Goal: Check status

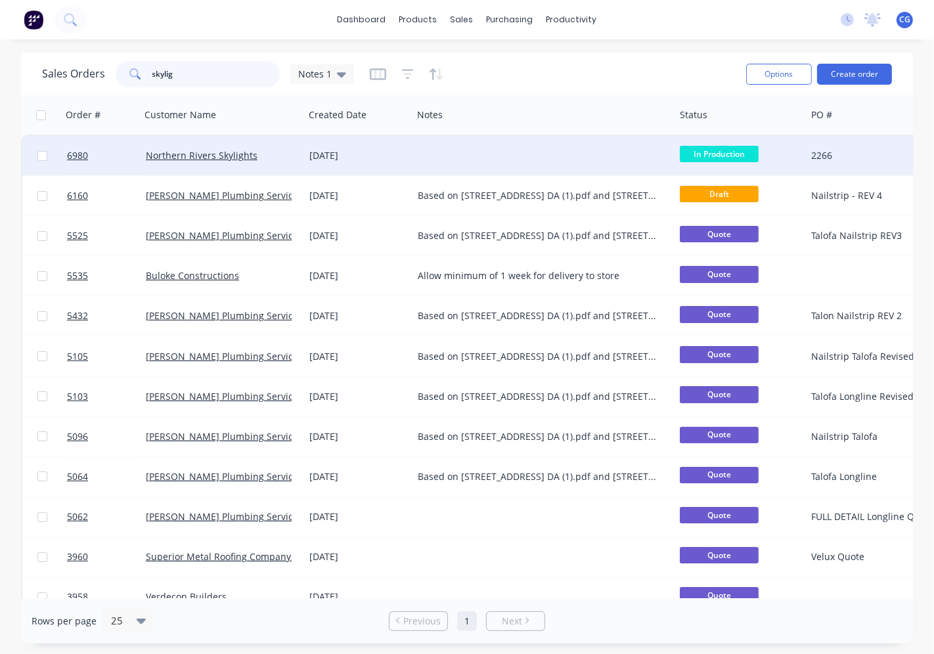
type input "skylig"
click at [226, 161] on div "Northern Rivers Skylights" at bounding box center [219, 155] width 146 height 13
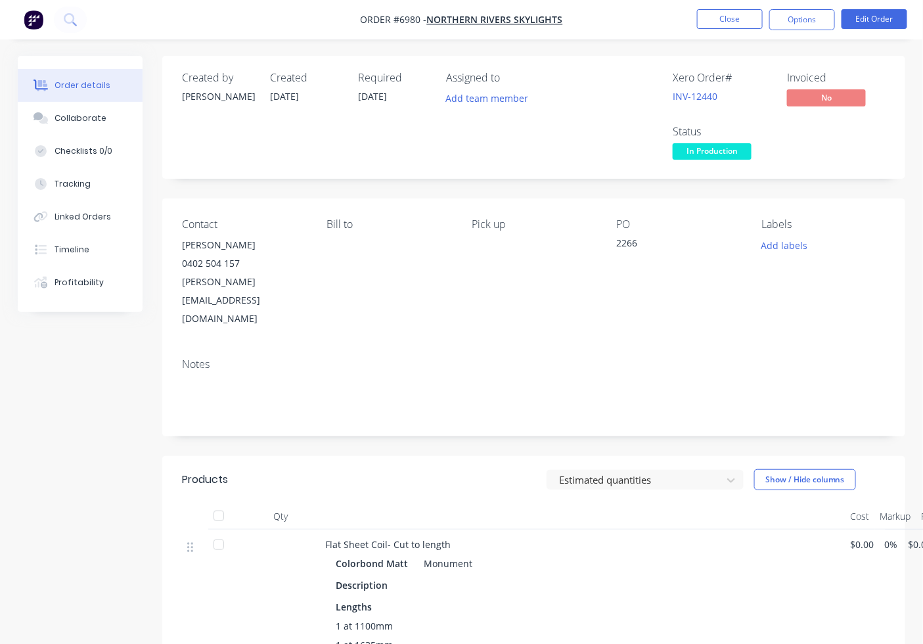
click at [727, 160] on span "In Production" at bounding box center [712, 151] width 79 height 16
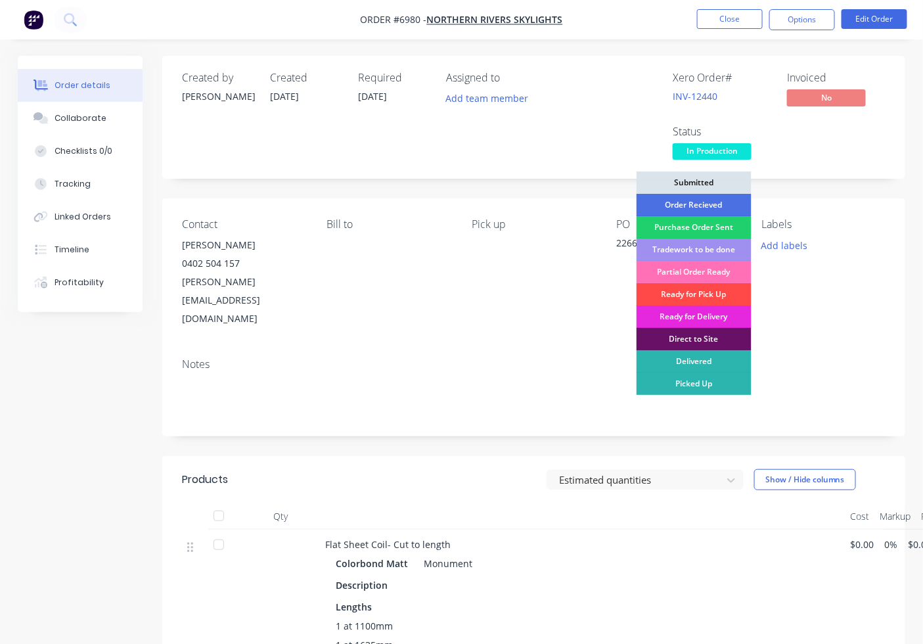
click at [708, 298] on div "Ready for Pick Up" at bounding box center [694, 294] width 115 height 22
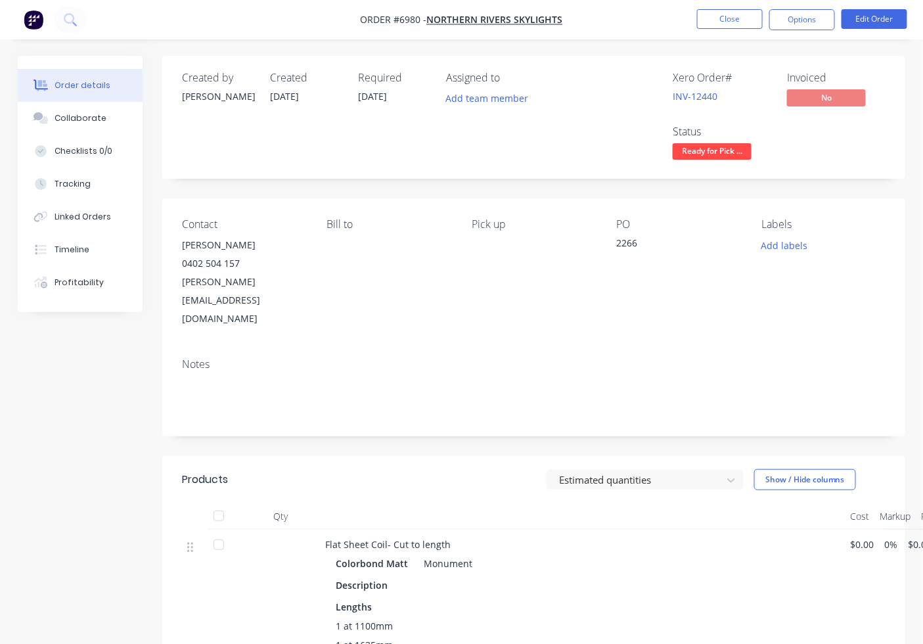
drag, startPoint x: 204, startPoint y: 470, endPoint x: 212, endPoint y: 477, distance: 10.3
click at [209, 503] on div "Qty Cost Markup Price Total" at bounding box center [534, 516] width 704 height 26
drag, startPoint x: 217, startPoint y: 480, endPoint x: 273, endPoint y: 482, distance: 55.2
click at [219, 503] on div at bounding box center [219, 516] width 26 height 26
click at [802, 32] on nav "Order #6980 - Northern Rivers Skylights Close Options Edit Order" at bounding box center [461, 19] width 923 height 39
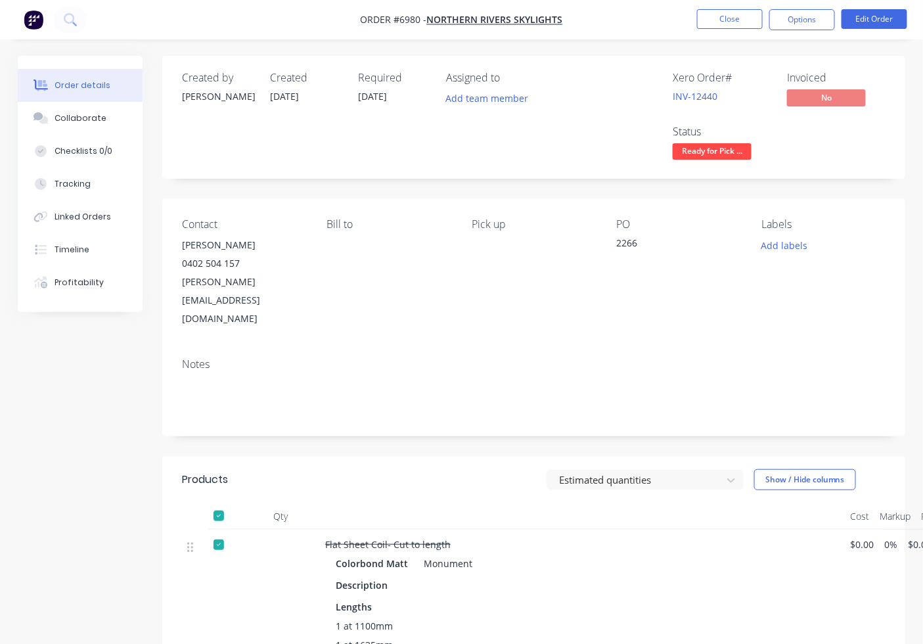
click at [796, 7] on nav "Order #6980 - Northern Rivers Skylights Close Options Edit Order" at bounding box center [461, 19] width 923 height 39
click at [795, 15] on button "Options" at bounding box center [802, 19] width 66 height 21
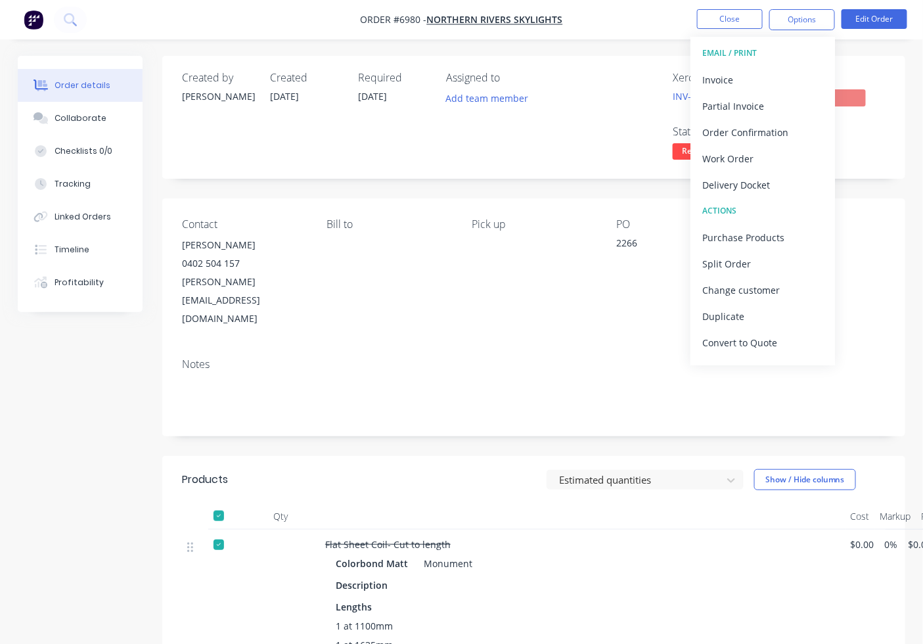
click at [863, 167] on div "Created by Katie Created 23/09/25 Required 23/09/25 Assigned to Add team member…" at bounding box center [533, 117] width 743 height 123
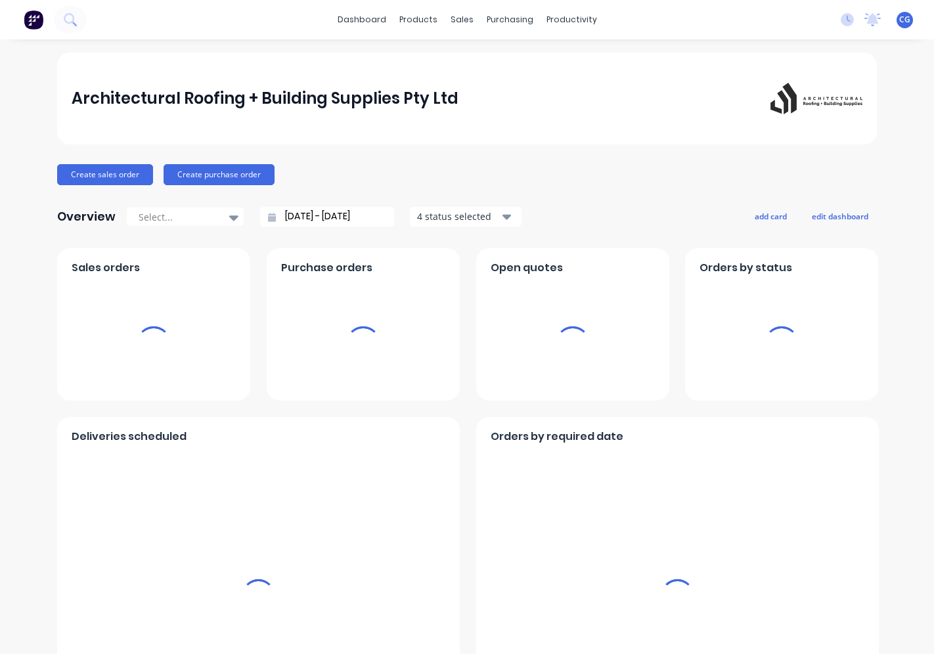
click at [449, 20] on div "sales" at bounding box center [462, 20] width 36 height 20
click at [466, 20] on div "sales" at bounding box center [462, 20] width 36 height 20
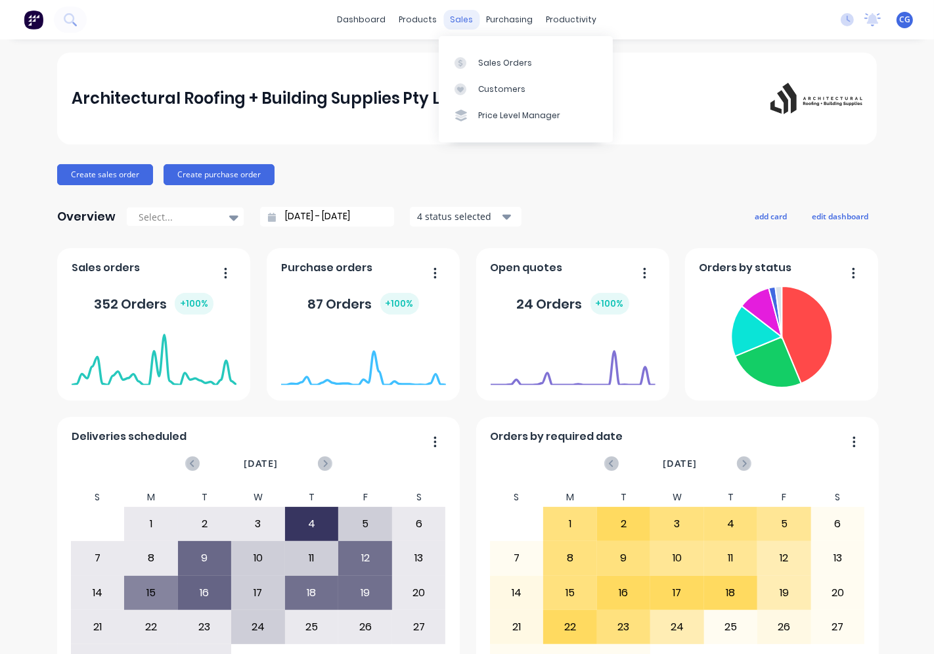
click at [457, 16] on div "sales" at bounding box center [462, 20] width 36 height 20
click at [513, 51] on link "Sales Orders" at bounding box center [526, 62] width 174 height 26
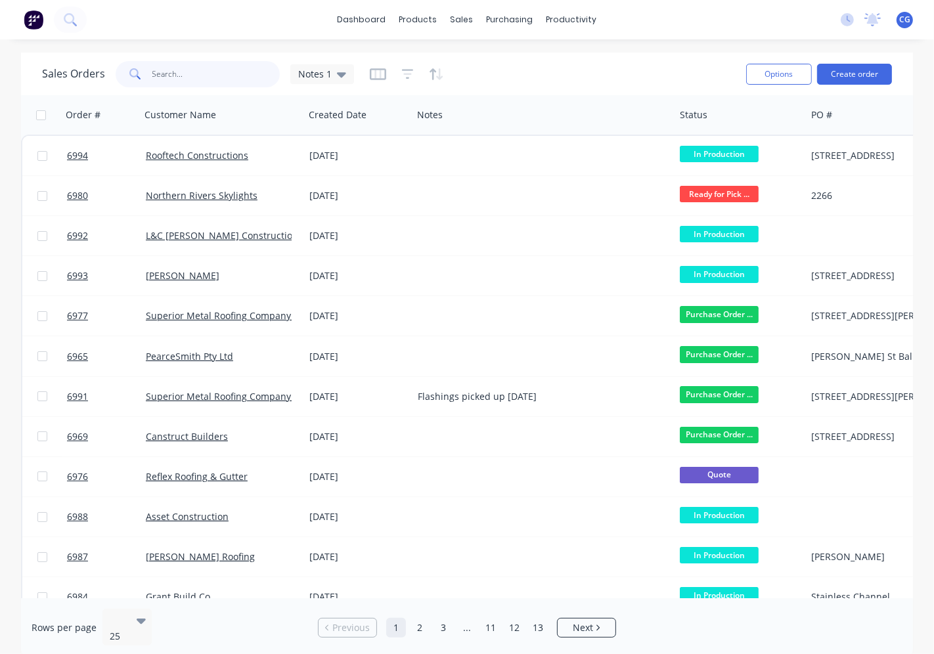
click at [195, 70] on input "text" at bounding box center [216, 74] width 128 height 26
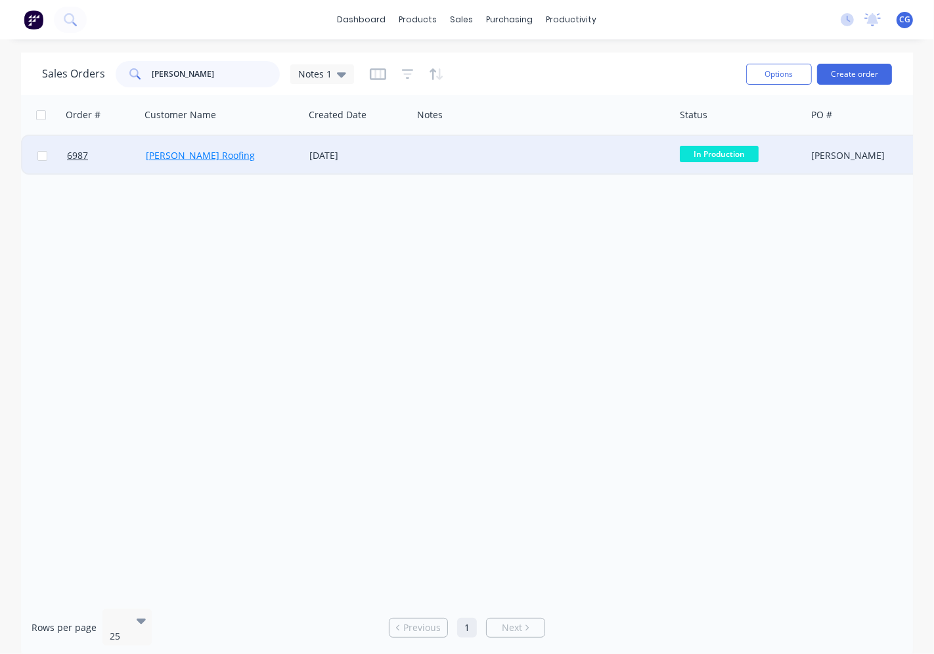
type input "[PERSON_NAME]"
click at [179, 150] on link "[PERSON_NAME] Roofing" at bounding box center [200, 155] width 109 height 12
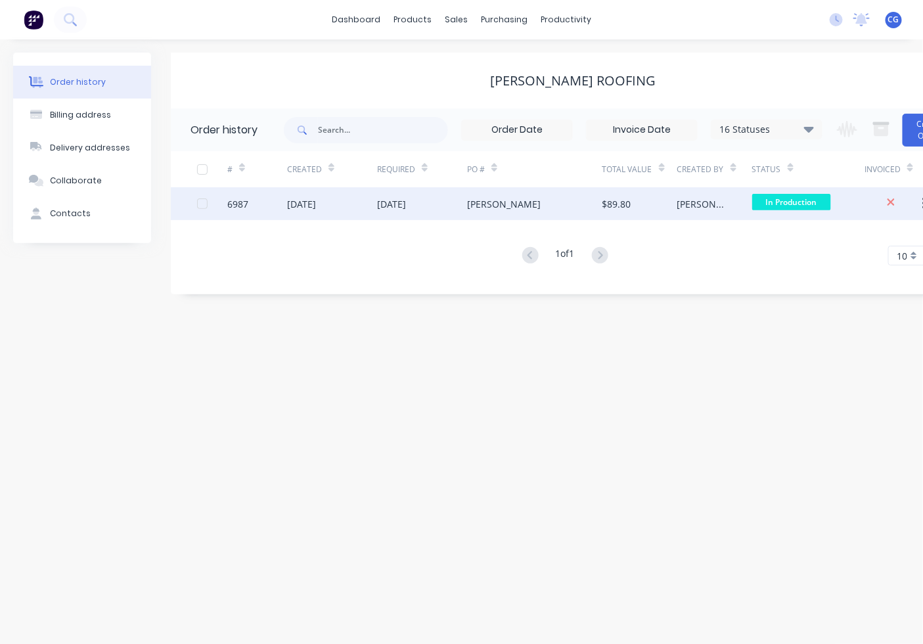
click at [778, 210] on div "In Production" at bounding box center [791, 204] width 79 height 20
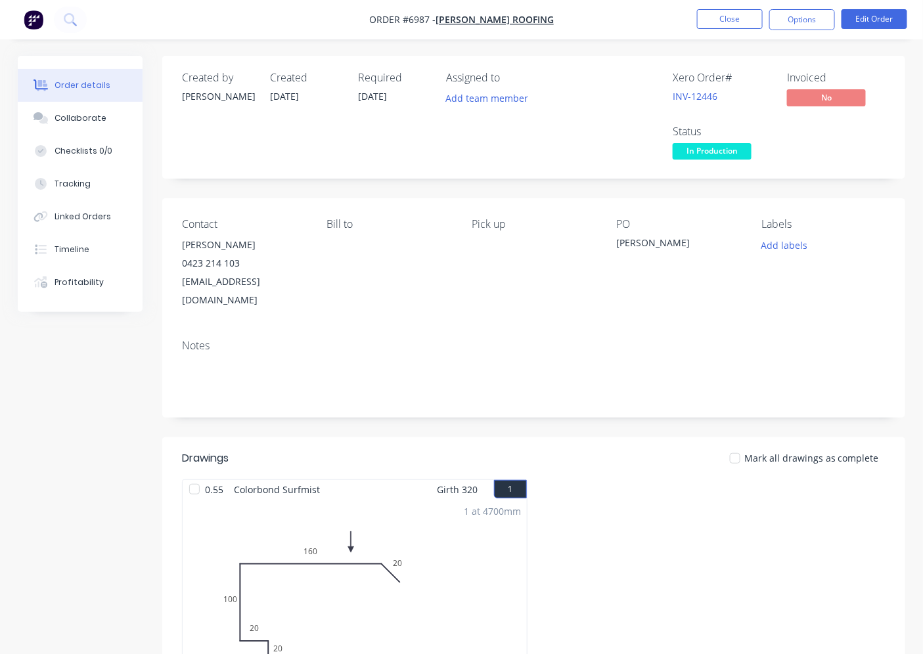
click at [716, 150] on span "In Production" at bounding box center [712, 151] width 79 height 16
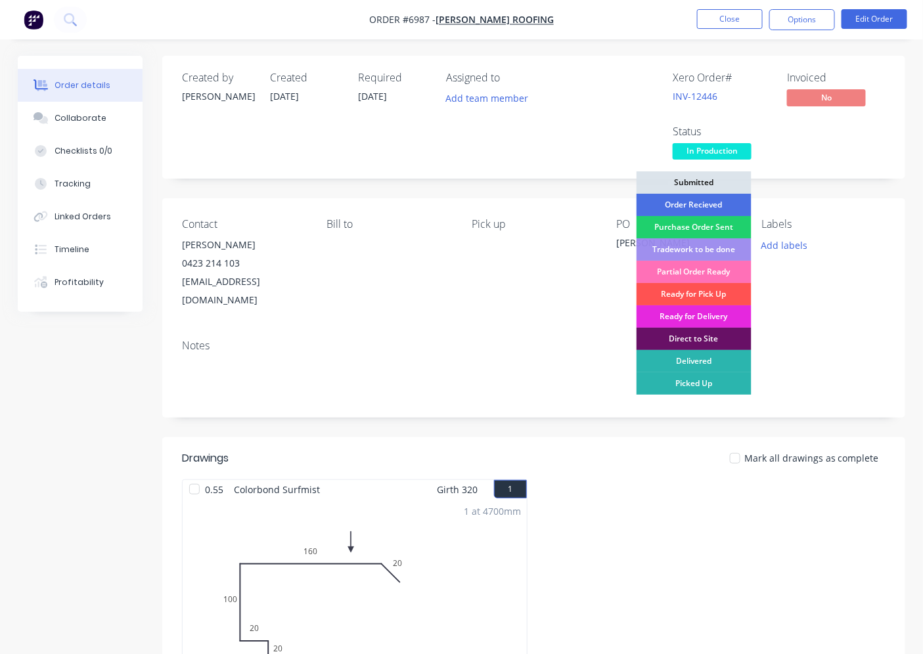
drag, startPoint x: 689, startPoint y: 285, endPoint x: 682, endPoint y: 305, distance: 20.8
click at [689, 286] on div "Ready for Pick Up" at bounding box center [694, 294] width 115 height 22
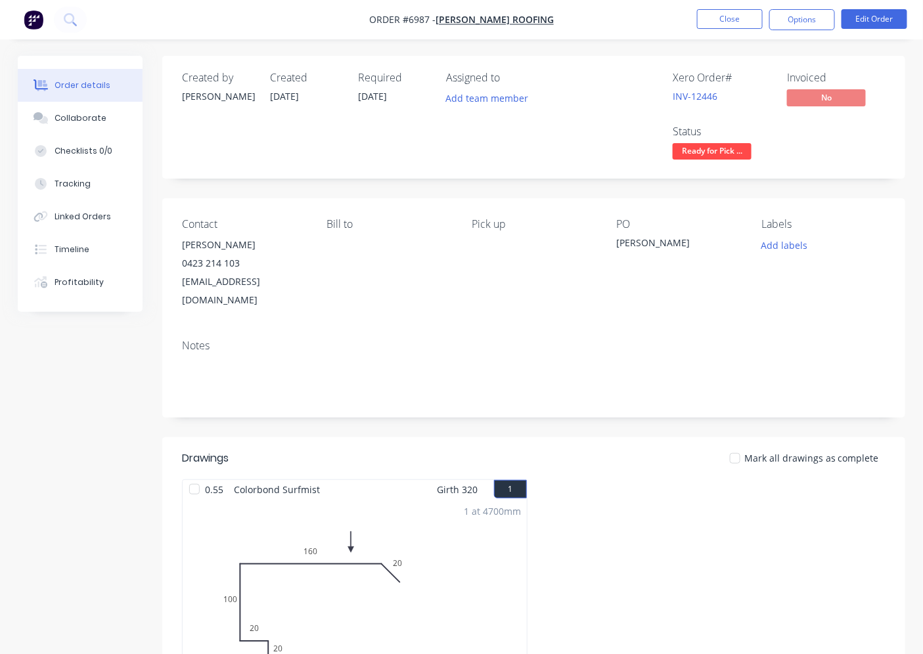
click at [198, 476] on div at bounding box center [194, 489] width 26 height 26
drag, startPoint x: 821, startPoint y: 20, endPoint x: 787, endPoint y: 34, distance: 36.6
click at [820, 21] on button "Options" at bounding box center [802, 19] width 66 height 21
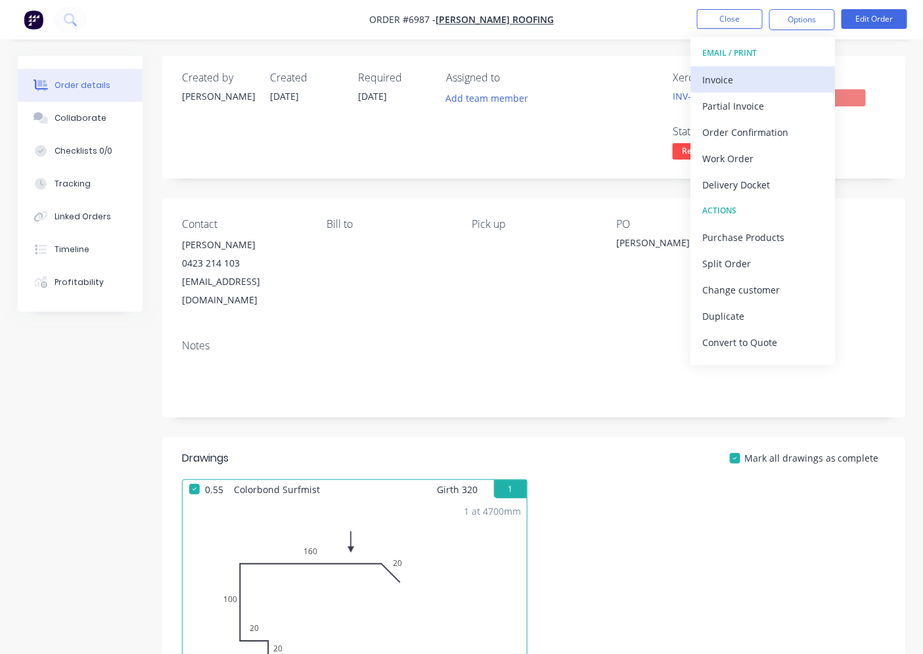
click at [779, 84] on div "Invoice" at bounding box center [762, 79] width 121 height 19
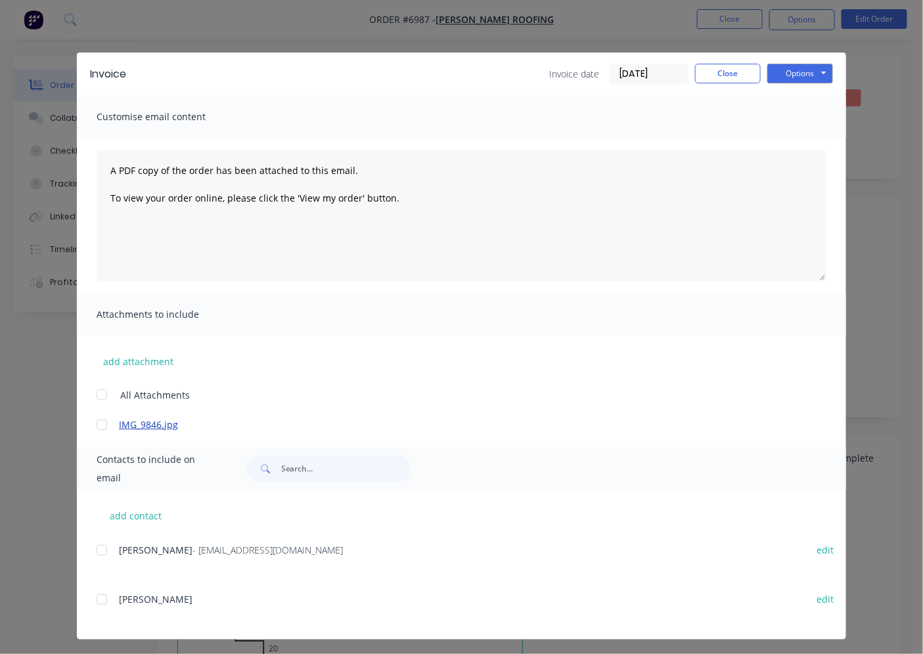
drag, startPoint x: 95, startPoint y: 553, endPoint x: 489, endPoint y: 429, distance: 413.7
click at [95, 553] on div at bounding box center [102, 550] width 26 height 26
click at [797, 74] on button "Options" at bounding box center [800, 74] width 66 height 20
click at [799, 132] on button "Email" at bounding box center [809, 140] width 84 height 22
click at [710, 59] on div "Invoice Invoice date [DATE] Close Options Preview Print Email" at bounding box center [461, 74] width 769 height 43
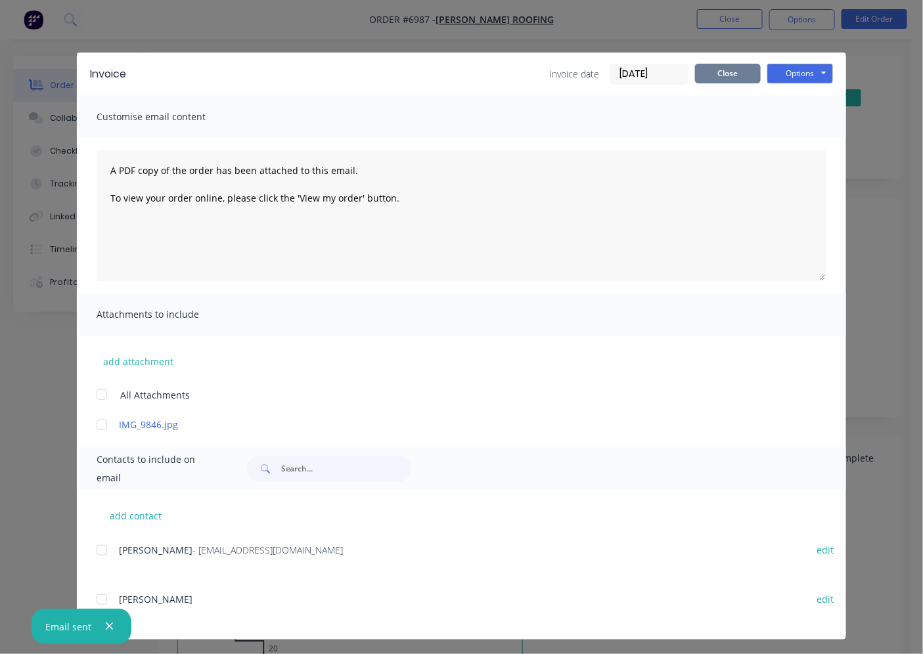
click at [716, 68] on button "Close" at bounding box center [728, 74] width 66 height 20
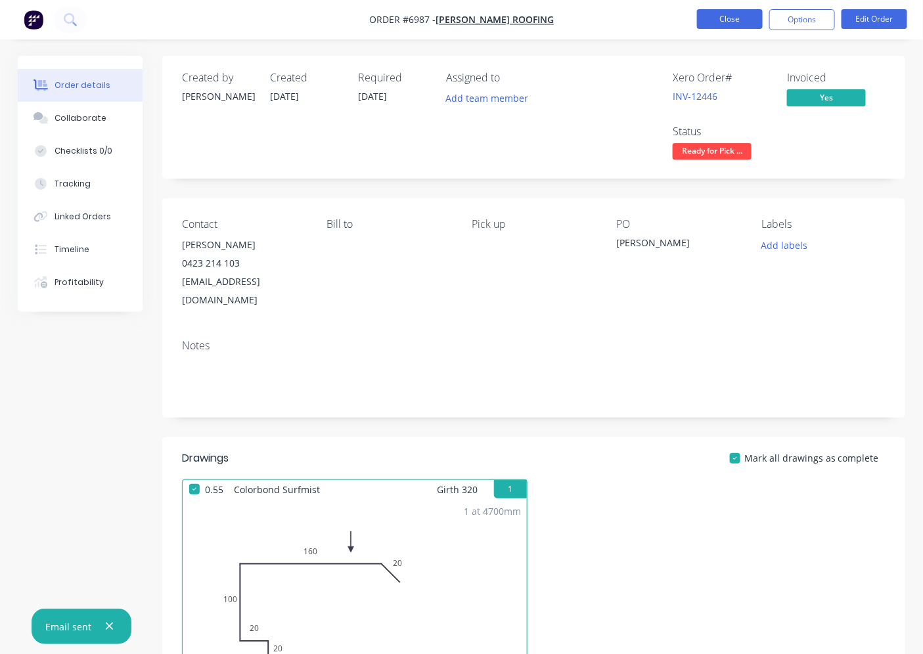
click at [728, 20] on button "Close" at bounding box center [730, 19] width 66 height 20
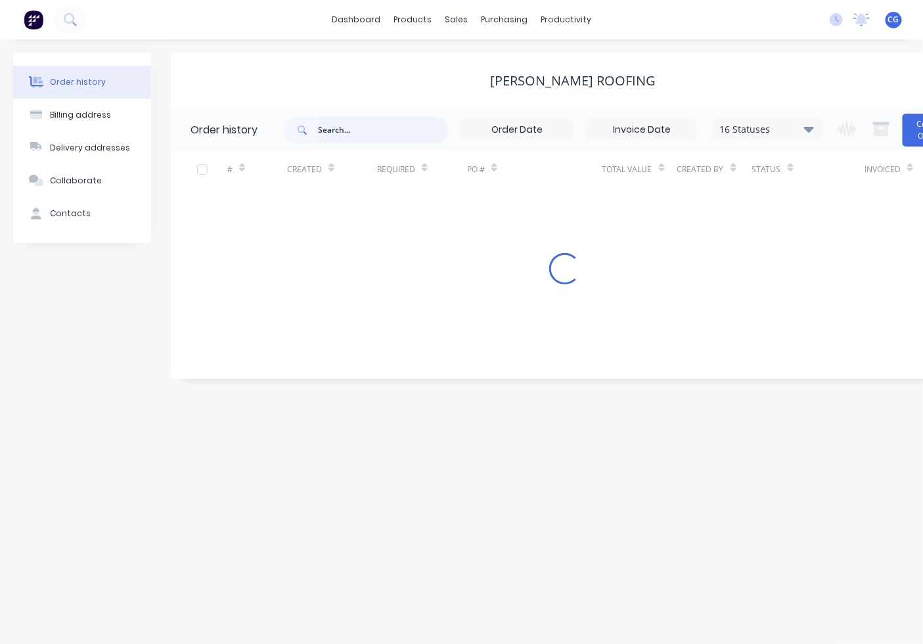
click at [350, 136] on input "text" at bounding box center [383, 130] width 130 height 26
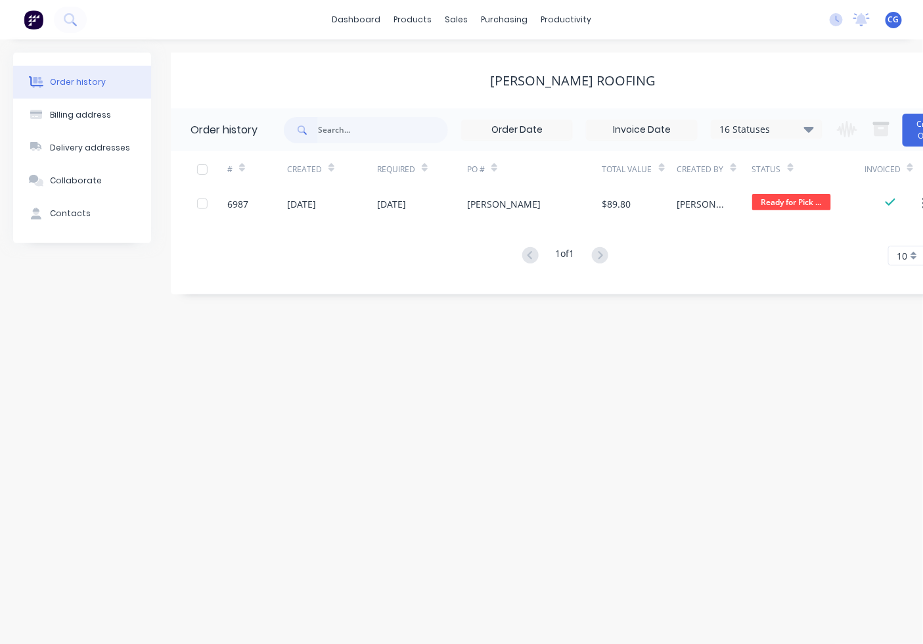
click at [460, 4] on div "dashboard products sales purchasing productivity dashboard products Product Cat…" at bounding box center [461, 19] width 923 height 39
click at [456, 27] on div "sales" at bounding box center [456, 20] width 36 height 20
click at [480, 60] on div "Sales Orders" at bounding box center [505, 63] width 54 height 12
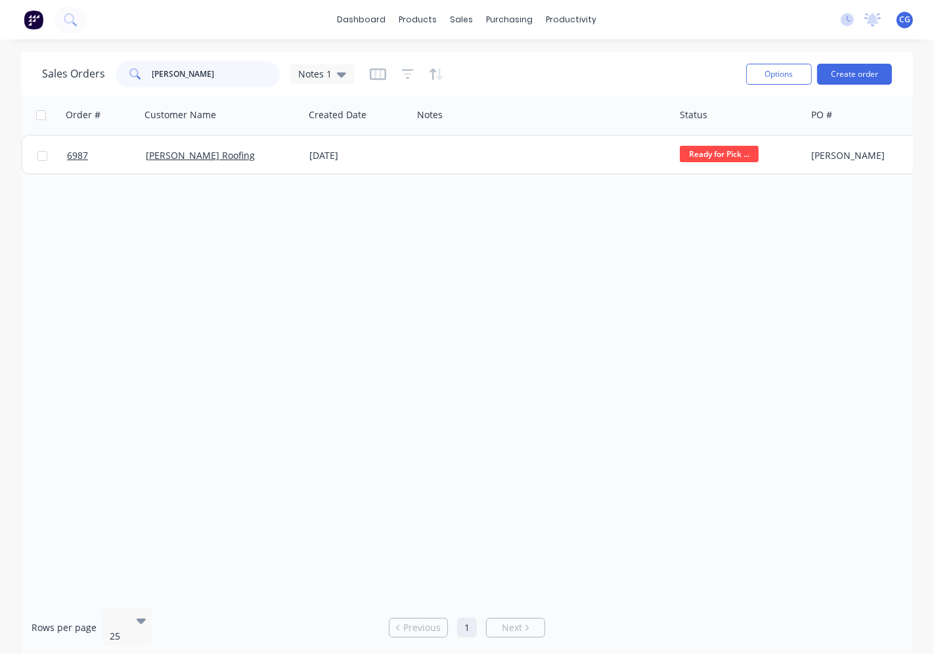
drag, startPoint x: 36, startPoint y: 79, endPoint x: 18, endPoint y: 82, distance: 18.0
click at [18, 82] on div "Sales Orders jess Notes 1 Options Create order Order # Customer Name Created Da…" at bounding box center [467, 355] width 934 height 605
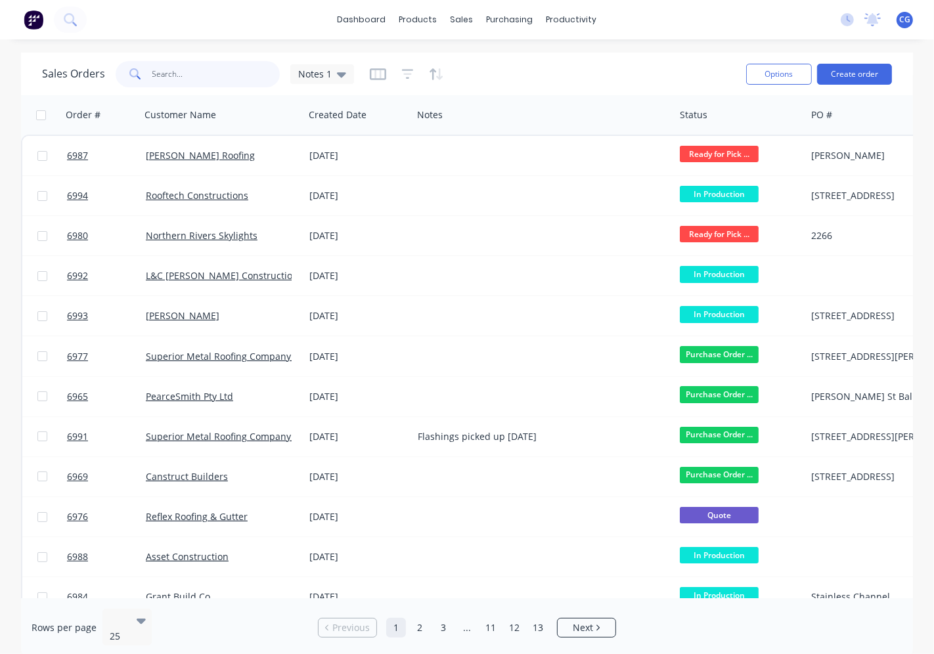
click at [193, 77] on input "text" at bounding box center [216, 74] width 128 height 26
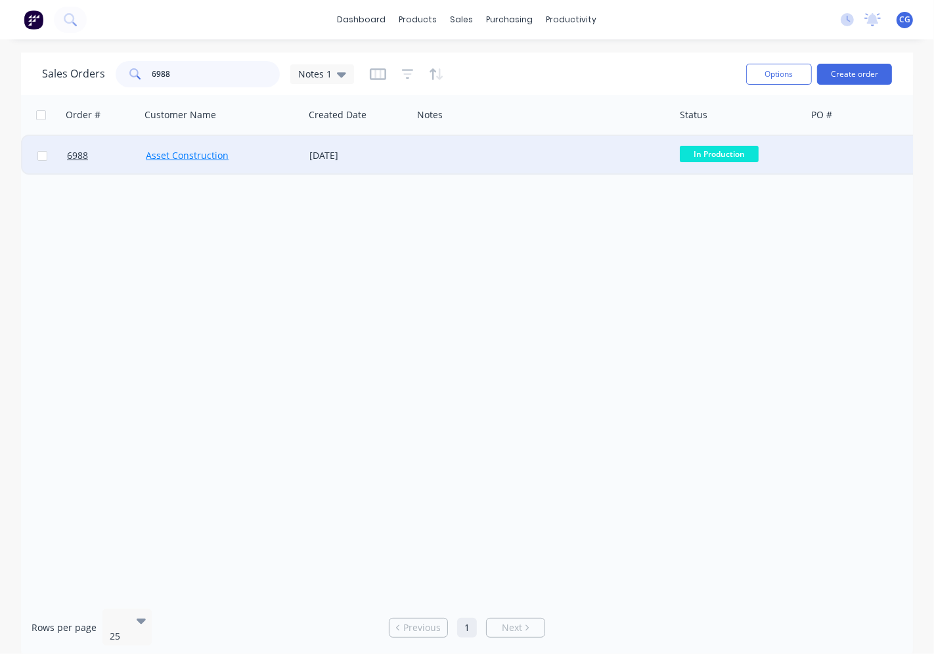
type input "6988"
click at [212, 158] on link "Asset Construction" at bounding box center [187, 155] width 83 height 12
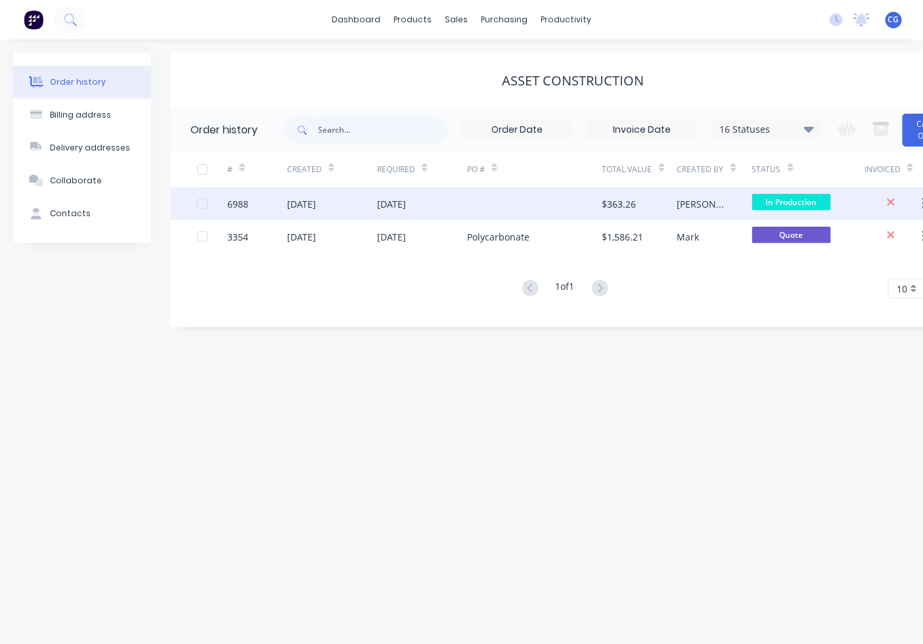
click at [672, 202] on div "$363.26" at bounding box center [640, 203] width 75 height 33
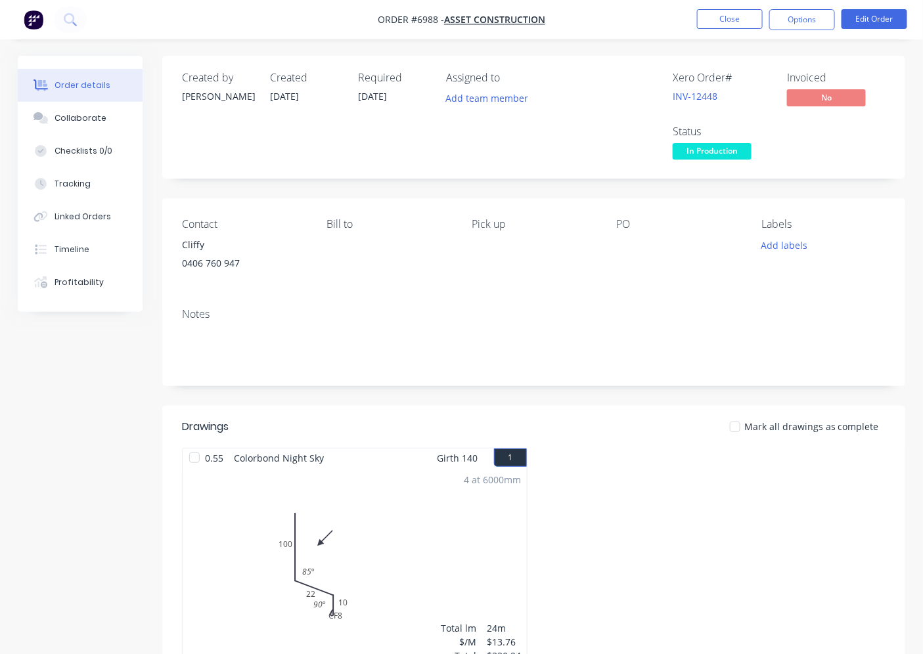
click at [733, 150] on span "In Production" at bounding box center [712, 151] width 79 height 16
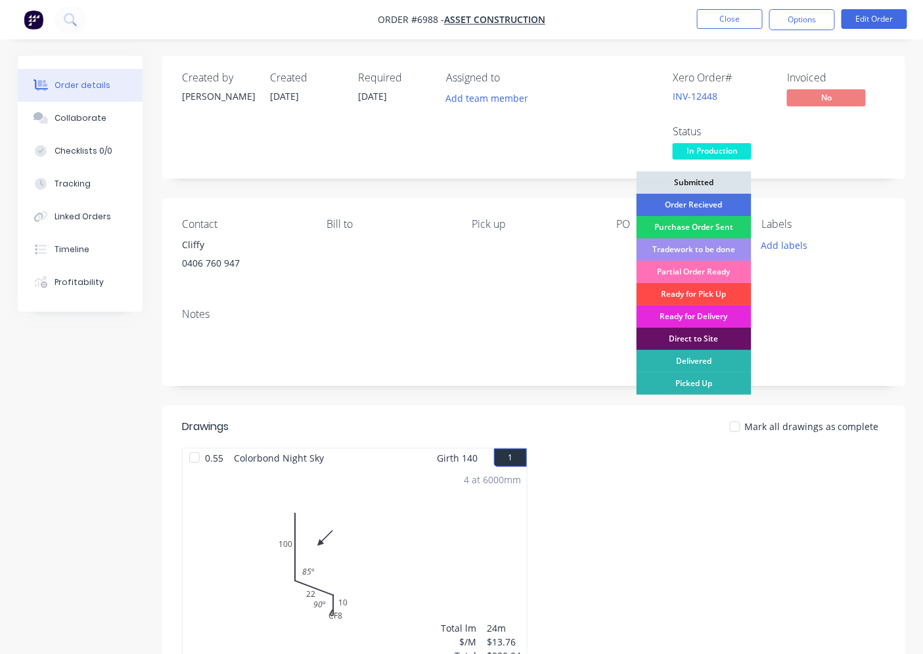
click at [721, 290] on div "Ready for Pick Up" at bounding box center [694, 294] width 115 height 22
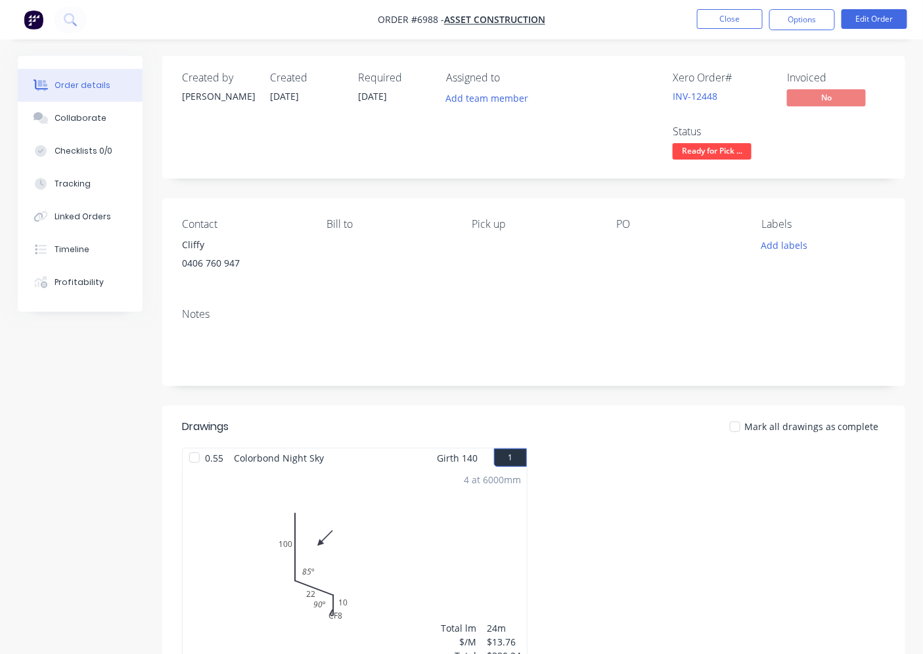
drag, startPoint x: 745, startPoint y: 428, endPoint x: 760, endPoint y: 425, distance: 15.5
click at [744, 429] on div at bounding box center [735, 427] width 26 height 26
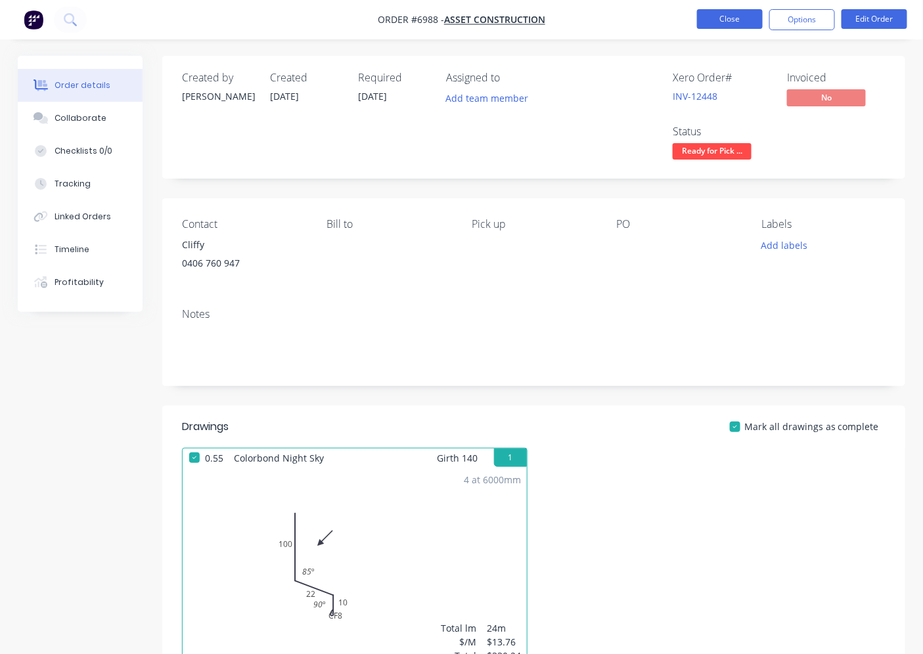
click at [731, 14] on button "Close" at bounding box center [730, 19] width 66 height 20
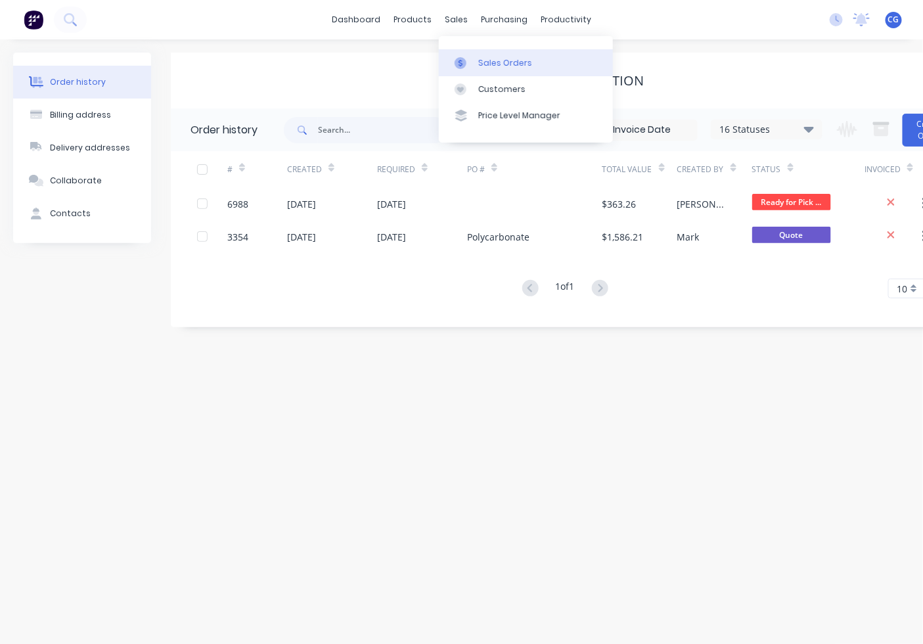
click at [482, 67] on div "Sales Orders" at bounding box center [505, 63] width 54 height 12
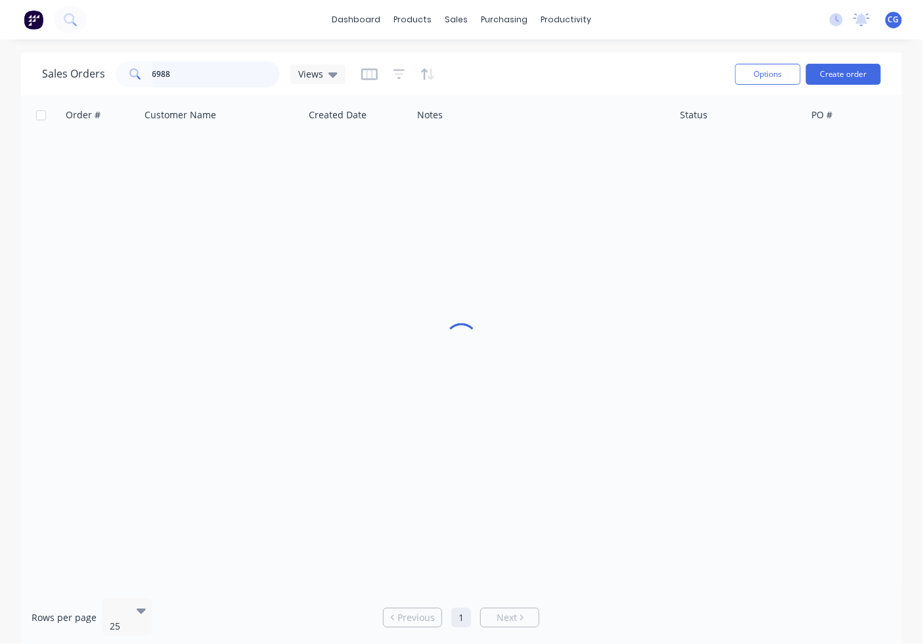
click at [213, 81] on input "6988" at bounding box center [216, 74] width 128 height 26
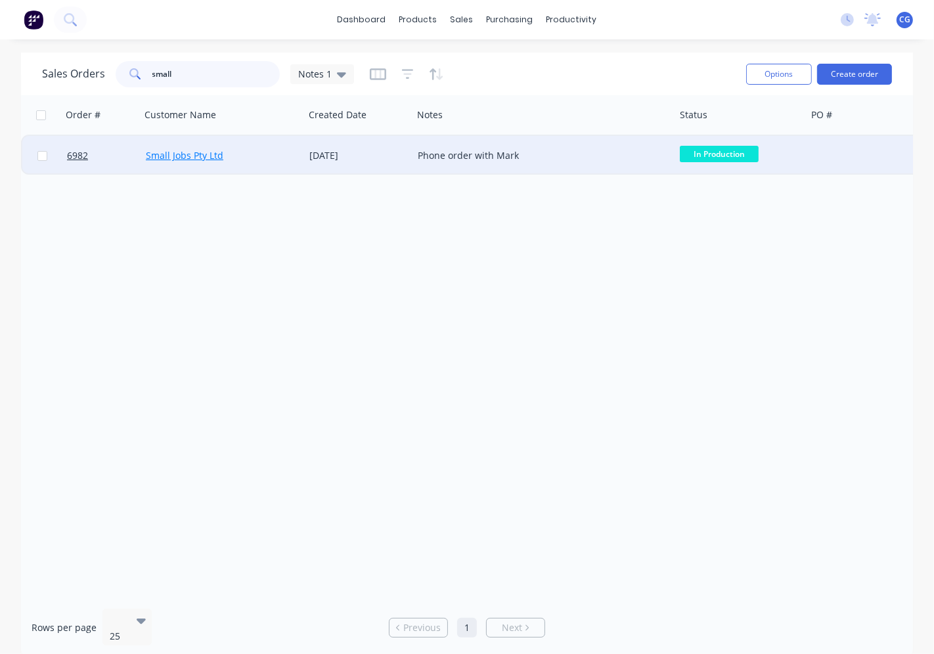
type input "small"
click at [211, 149] on link "Small Jobs Pty Ltd" at bounding box center [185, 155] width 78 height 12
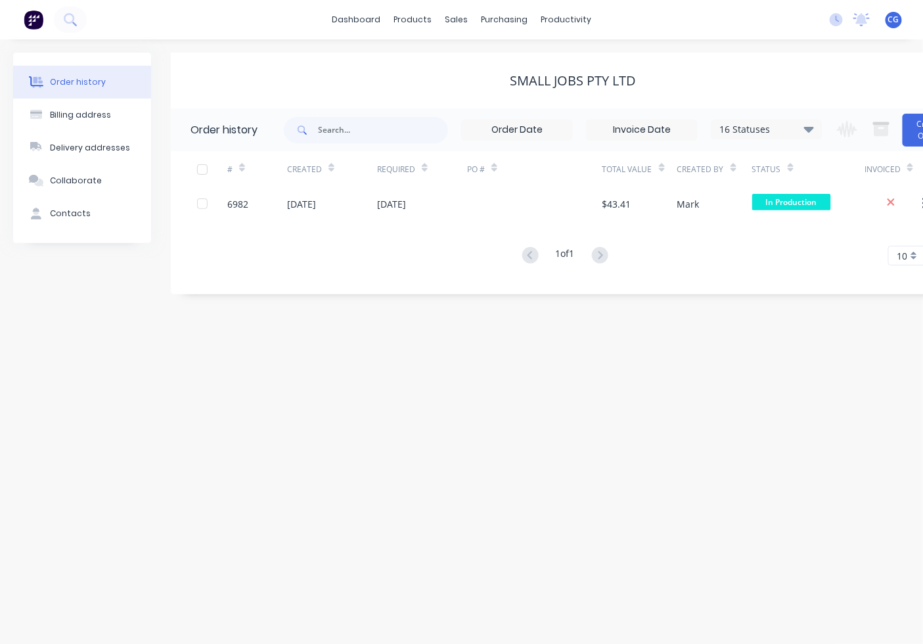
click at [618, 211] on div "$43.41" at bounding box center [640, 203] width 75 height 33
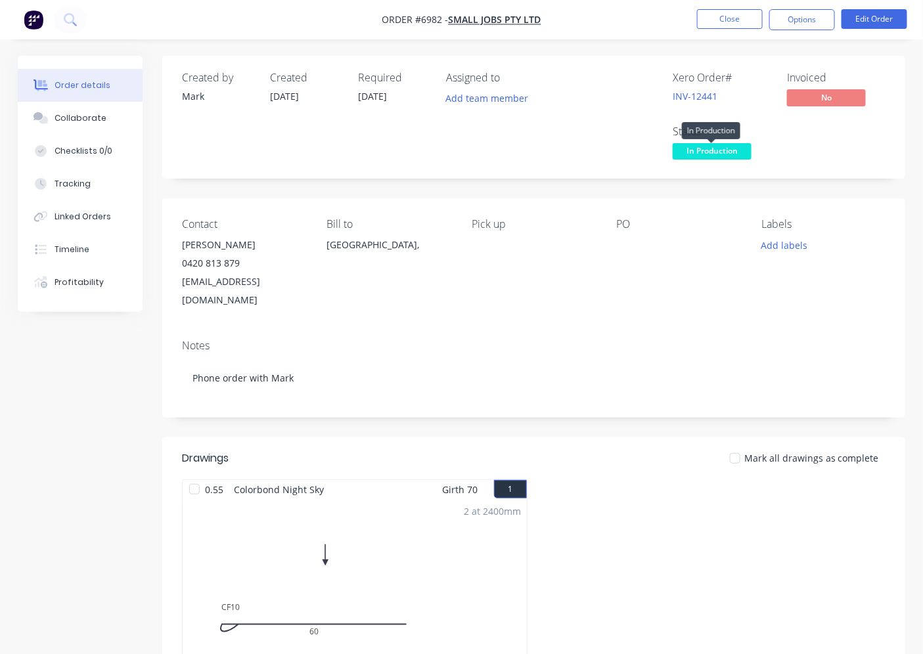
click at [729, 150] on span "In Production" at bounding box center [712, 151] width 79 height 16
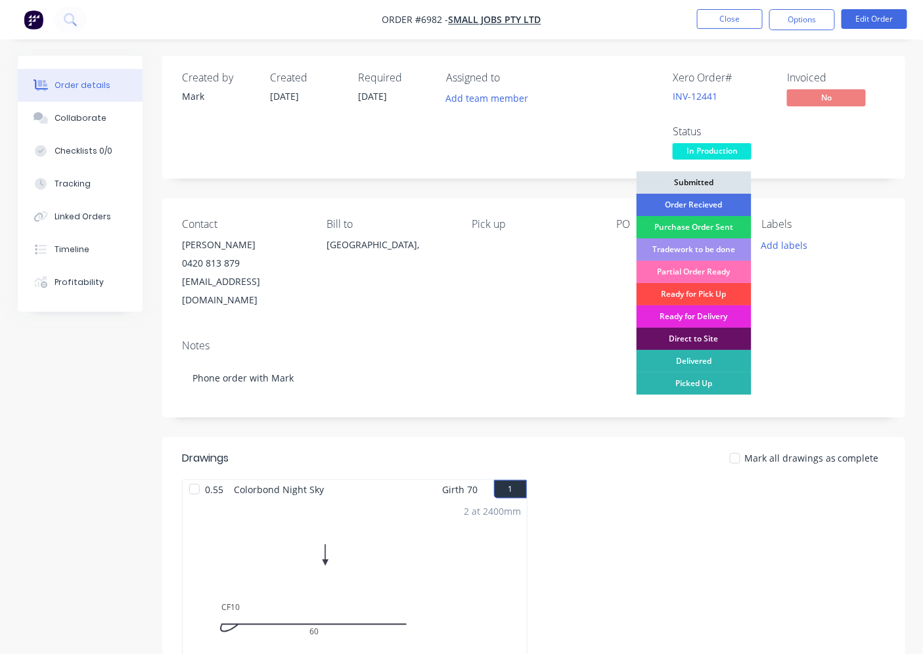
click at [697, 298] on div "Ready for Pick Up" at bounding box center [694, 294] width 115 height 22
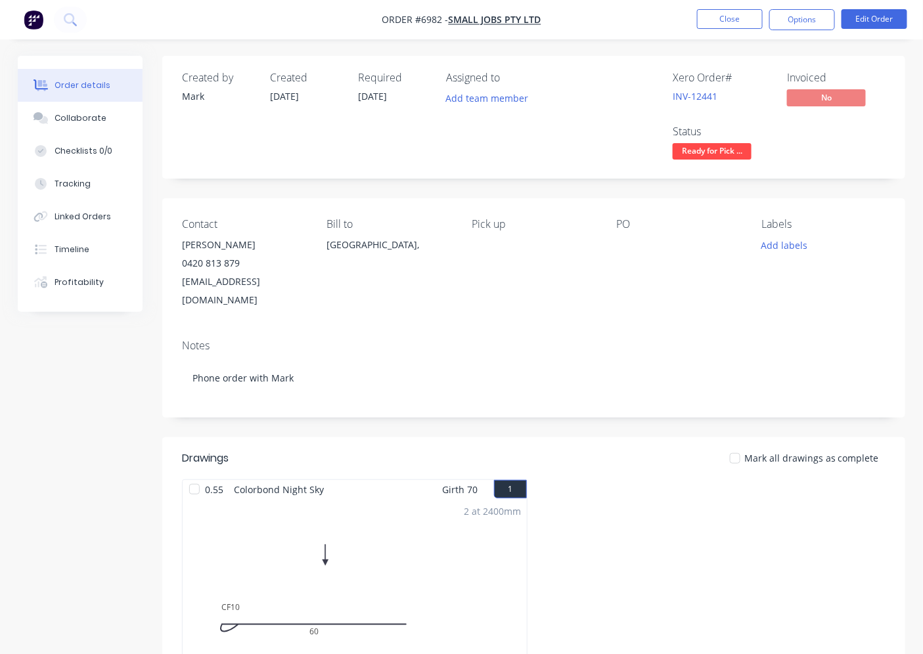
click at [739, 445] on div at bounding box center [735, 458] width 26 height 26
click at [807, 16] on button "Options" at bounding box center [802, 19] width 66 height 21
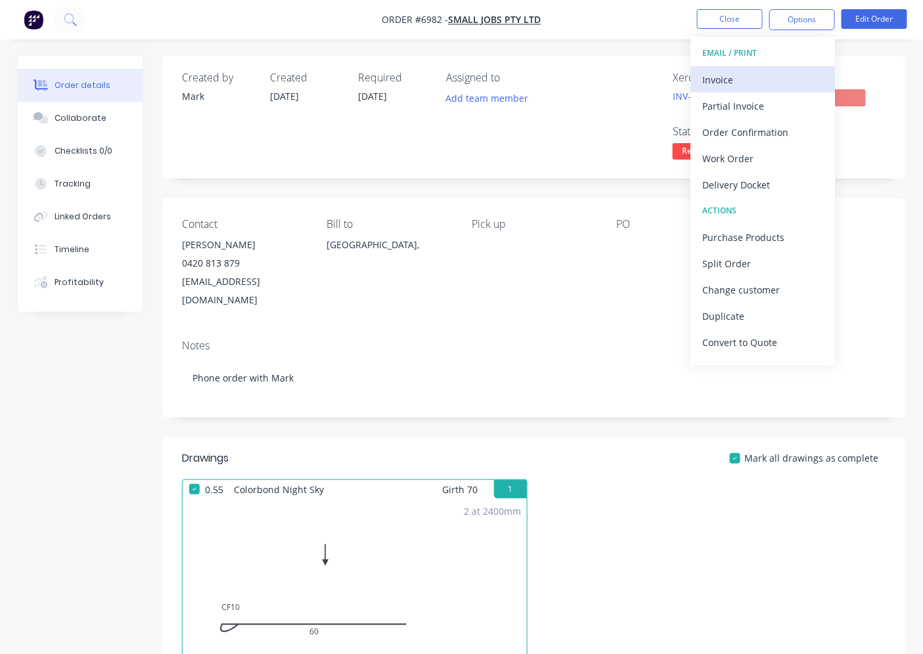
click at [710, 79] on div "Invoice" at bounding box center [762, 79] width 121 height 19
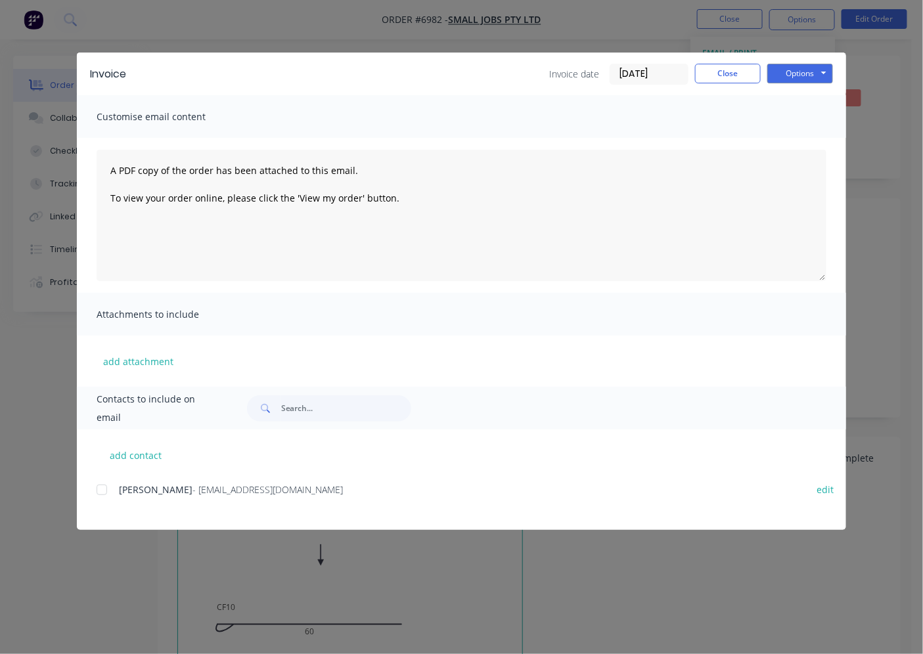
click at [108, 491] on div at bounding box center [102, 490] width 26 height 26
click at [798, 80] on button "Options" at bounding box center [800, 74] width 66 height 20
click at [793, 135] on button "Email" at bounding box center [809, 140] width 84 height 22
